Goal: Find specific page/section: Find specific page/section

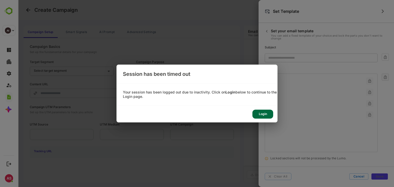
click at [222, 13] on div "Session has been timed out Your session has been logged out due to inactivity. …" at bounding box center [197, 93] width 394 height 187
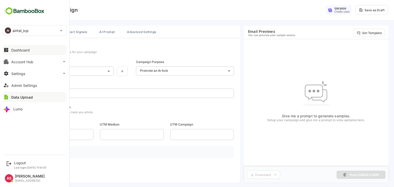
click at [14, 51] on div "Dashboard" at bounding box center [20, 50] width 18 height 4
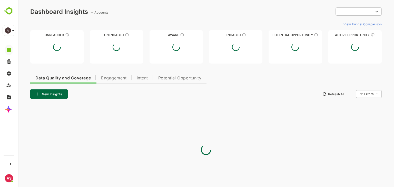
type input "**********"
